Goal: Information Seeking & Learning: Understand process/instructions

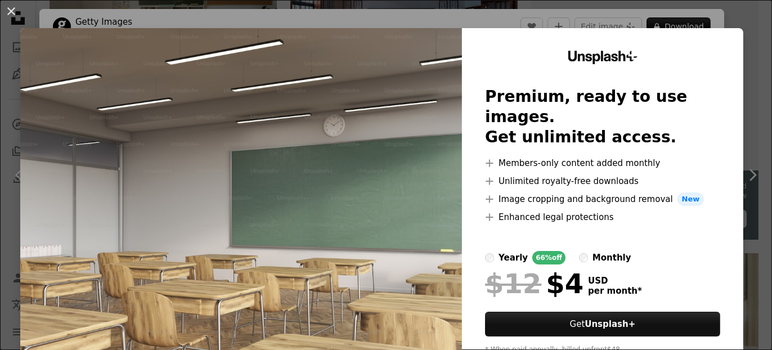
click at [410, 82] on img at bounding box center [241, 207] width 442 height 358
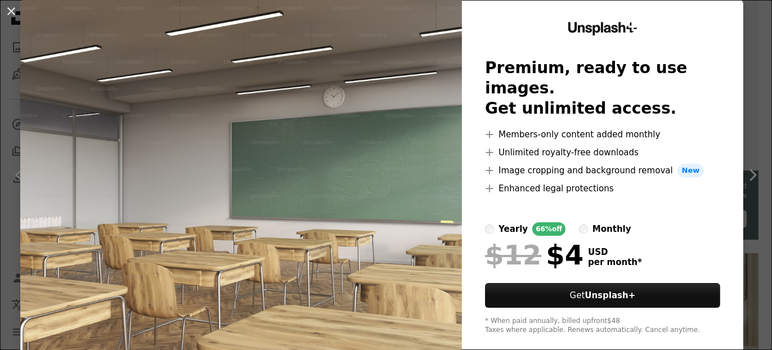
scroll to position [44, 0]
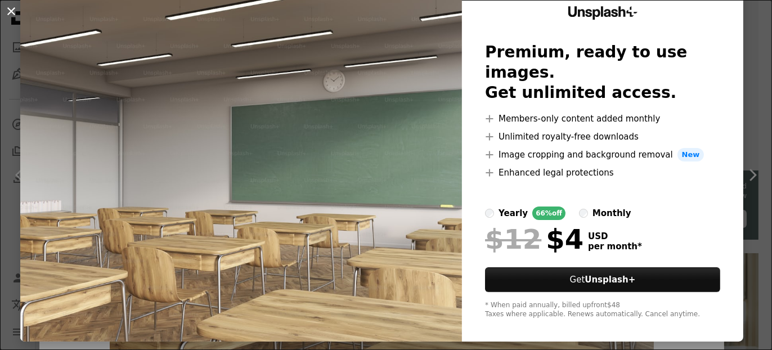
click at [11, 11] on button "An X shape" at bounding box center [12, 12] width 14 height 14
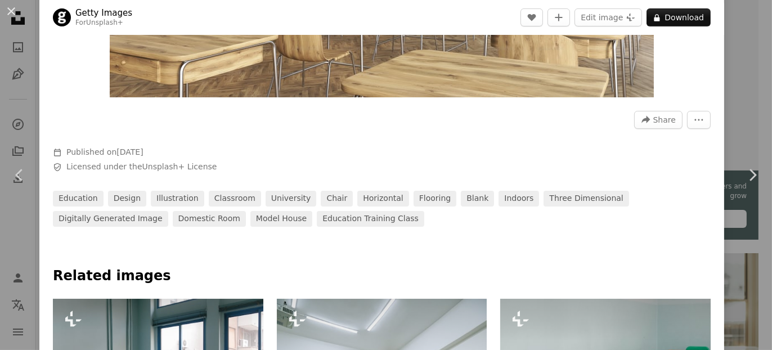
scroll to position [281, 0]
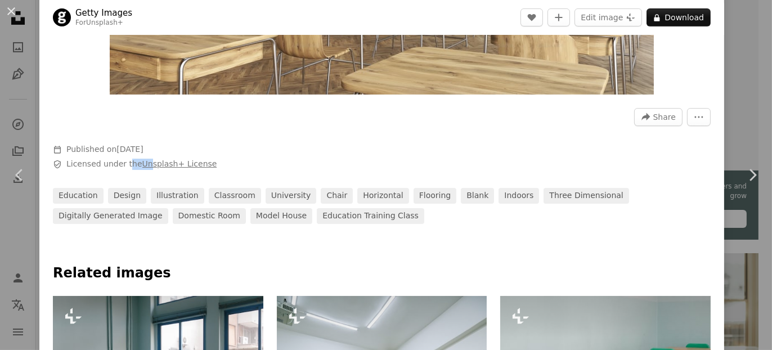
drag, startPoint x: 124, startPoint y: 164, endPoint x: 144, endPoint y: 164, distance: 19.1
click at [144, 164] on span "Licensed under the Unsplash+ License" at bounding box center [141, 164] width 150 height 11
click at [216, 154] on span "Calendar outlined Published on [DATE]" at bounding box center [222, 149] width 338 height 11
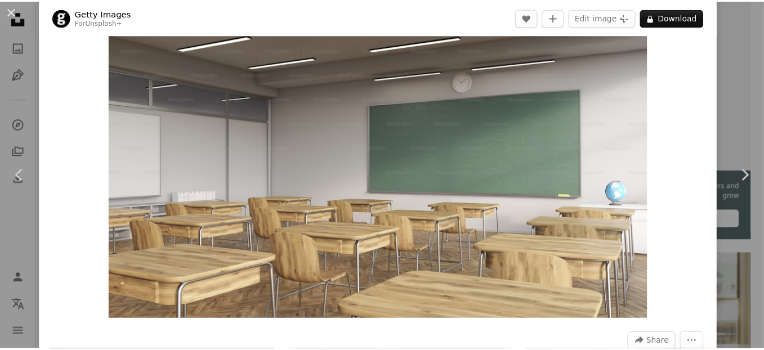
scroll to position [0, 0]
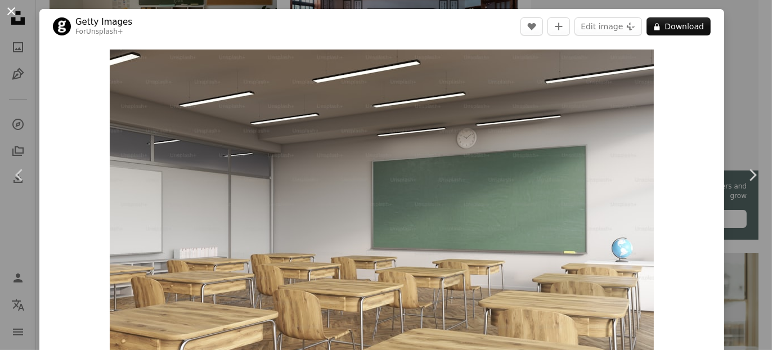
click at [8, 13] on button "An X shape" at bounding box center [12, 12] width 14 height 14
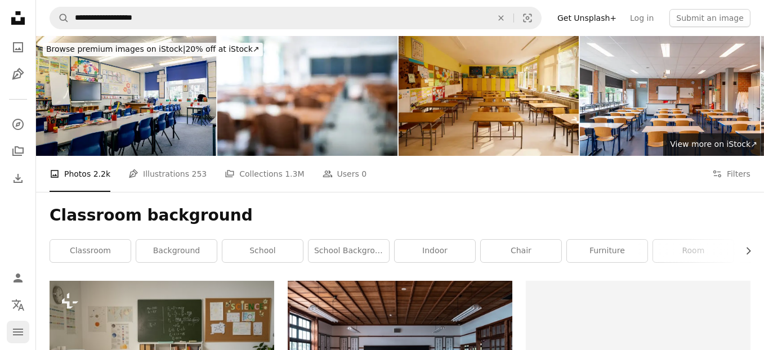
click at [16, 328] on icon "navigation menu" at bounding box center [18, 332] width 14 height 14
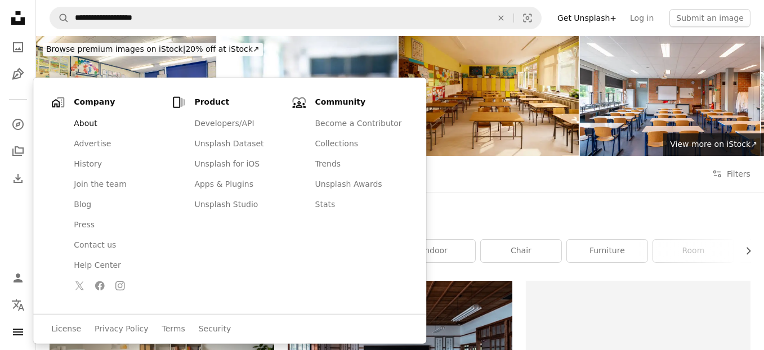
click at [101, 124] on link "About" at bounding box center [117, 124] width 100 height 20
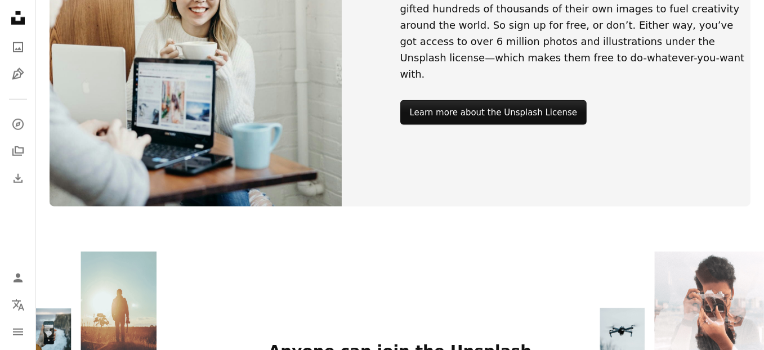
scroll to position [1407, 0]
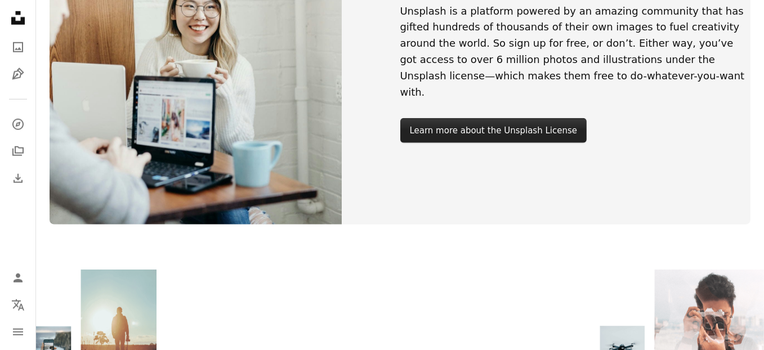
click at [502, 125] on link "Learn more about the Unsplash License" at bounding box center [493, 130] width 187 height 25
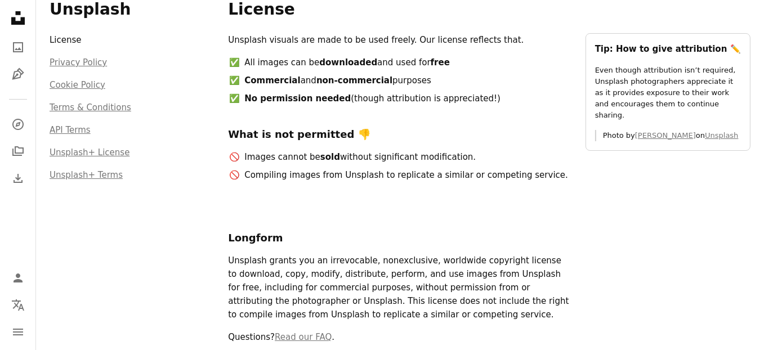
scroll to position [56, 0]
